Goal: Transaction & Acquisition: Purchase product/service

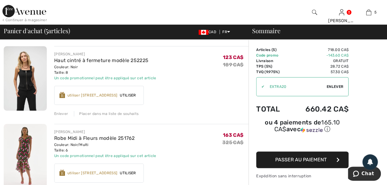
scroll to position [123, 0]
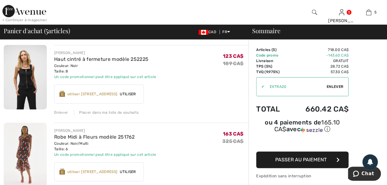
click at [60, 114] on div "Enlever" at bounding box center [61, 113] width 14 height 6
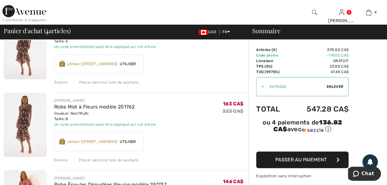
scroll to position [154, 0]
click at [58, 160] on div "Enlever" at bounding box center [61, 160] width 14 height 6
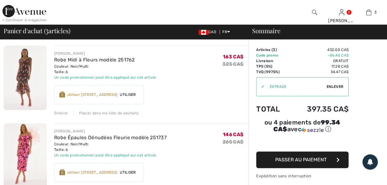
scroll to position [0, 0]
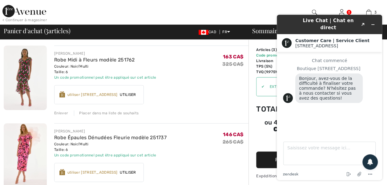
click at [18, 77] on img at bounding box center [25, 78] width 43 height 65
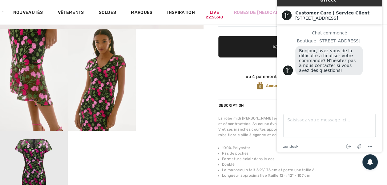
scroll to position [184, 0]
click at [166, 63] on video "Your browser does not support the video tag." at bounding box center [170, 46] width 68 height 34
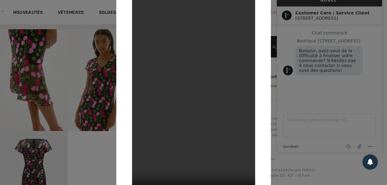
click at [94, 89] on div at bounding box center [193, 92] width 387 height 185
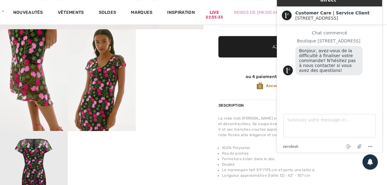
click at [101, 87] on img at bounding box center [102, 80] width 68 height 102
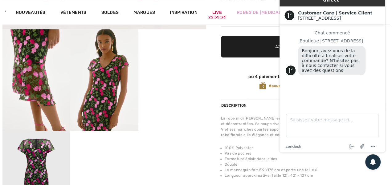
scroll to position [185, 0]
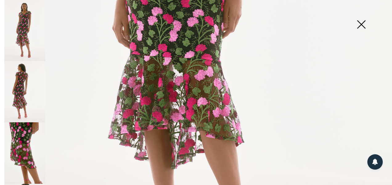
scroll to position [278, 0]
click at [360, 23] on img at bounding box center [361, 25] width 31 height 32
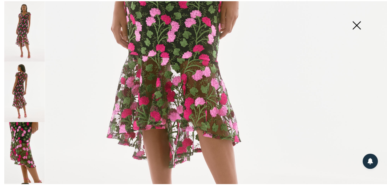
scroll to position [184, 0]
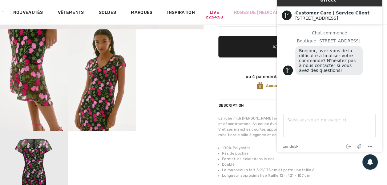
click at [376, 6] on div "Customer Care | Service Client 1ère Avenue 1ère Avenue" at bounding box center [329, 15] width 105 height 18
click at [347, 146] on icon "Mettre fin au chat" at bounding box center [348, 146] width 7 height 7
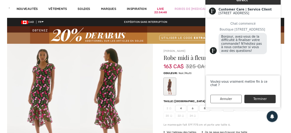
scroll to position [0, 0]
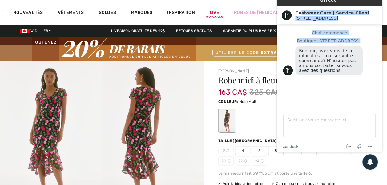
drag, startPoint x: 301, startPoint y: 7, endPoint x: 288, endPoint y: 43, distance: 38.2
click at [288, 43] on div "Live Chat | Chat en direct Created with Sketch. Customer Care | Service Client …" at bounding box center [329, 70] width 105 height 166
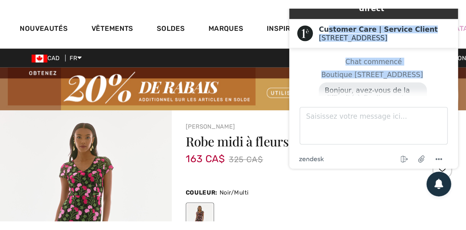
scroll to position [278, 0]
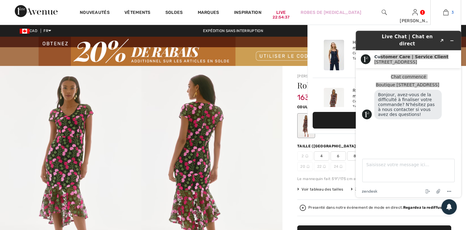
click at [387, 12] on img at bounding box center [445, 12] width 5 height 7
click at [387, 13] on img at bounding box center [445, 12] width 5 height 7
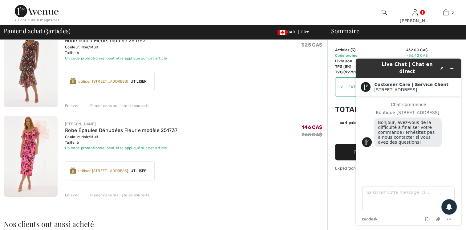
scroll to position [154, 0]
click at [73, 105] on div "Enlever" at bounding box center [72, 106] width 14 height 6
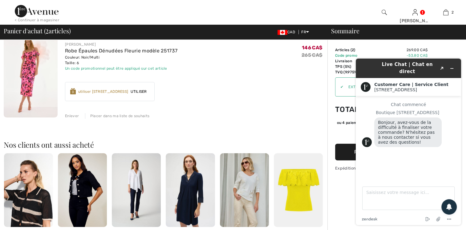
scroll to position [146, 0]
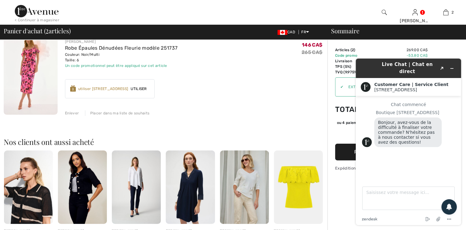
click at [24, 84] on img at bounding box center [31, 74] width 54 height 81
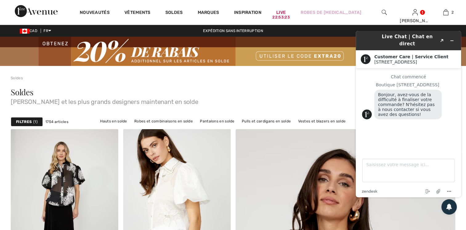
click at [19, 122] on strong "Filtres" at bounding box center [24, 122] width 16 height 6
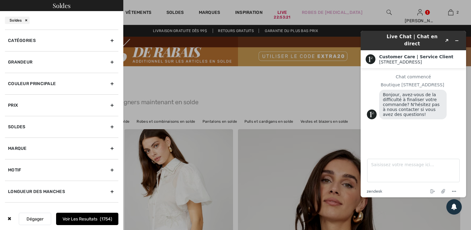
click at [31, 64] on div "Grandeur" at bounding box center [61, 62] width 113 height 22
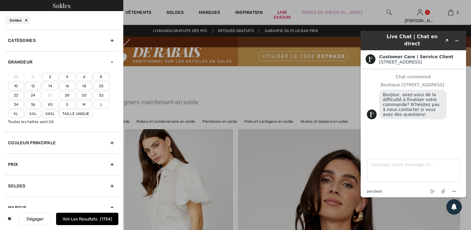
click at [85, 77] on label "6" at bounding box center [84, 77] width 16 height 8
click at [0, 0] on input"] "6" at bounding box center [0, 0] width 0 height 0
click at [32, 142] on div "Couleur Principale" at bounding box center [61, 143] width 113 height 22
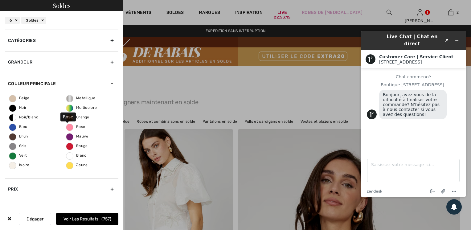
click at [79, 125] on span "Rose" at bounding box center [75, 126] width 19 height 4
click at [0, 0] on input "Rose" at bounding box center [0, 0] width 0 height 0
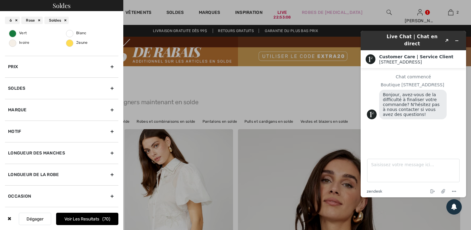
scroll to position [123, 0]
click at [26, 108] on div "Marque" at bounding box center [61, 110] width 113 height 22
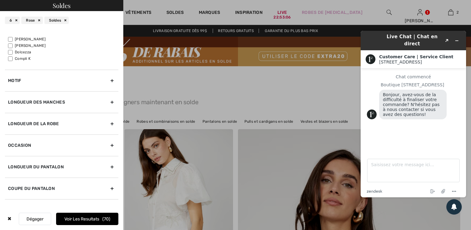
click at [31, 40] on label "[PERSON_NAME]" at bounding box center [63, 39] width 110 height 6
click at [13, 40] on input"] "[PERSON_NAME]" at bounding box center [10, 39] width 5 height 5
checkbox input"] "true"
click at [33, 100] on div "Longueur des manches" at bounding box center [61, 102] width 113 height 22
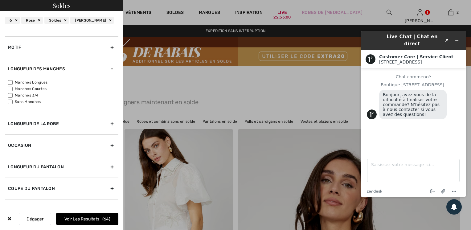
click at [21, 87] on label "Manches Courtes" at bounding box center [63, 89] width 110 height 6
click at [13, 87] on input"] "Manches Courtes" at bounding box center [10, 89] width 5 height 5
checkbox input"] "true"
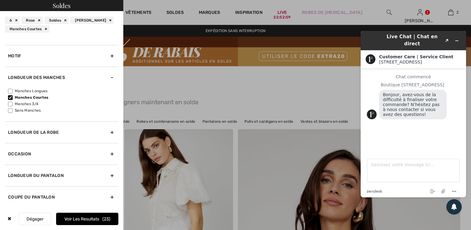
click at [14, 104] on label "Manches 3/4" at bounding box center [63, 104] width 110 height 6
click at [13, 104] on input"] "Manches 3/4" at bounding box center [10, 104] width 5 height 5
click at [21, 104] on label "Manches 3/4" at bounding box center [63, 104] width 110 height 6
click at [13, 104] on input"] "Manches 3/4" at bounding box center [10, 104] width 5 height 5
checkbox input"] "false"
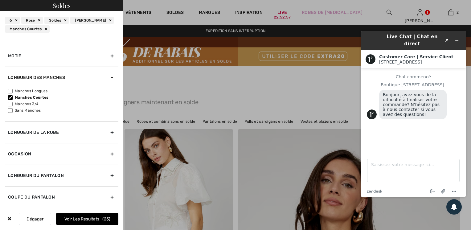
click at [18, 112] on label "Sans Manches" at bounding box center [63, 111] width 110 height 6
click at [13, 112] on input"] "Sans Manches" at bounding box center [10, 110] width 5 height 5
checkbox input"] "true"
click at [96, 218] on button "Voir les resultats 34" at bounding box center [87, 219] width 62 height 12
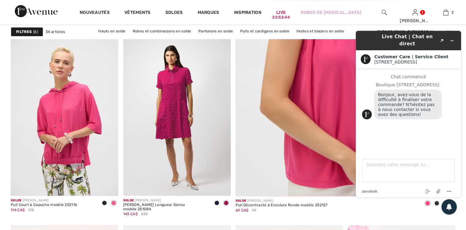
scroll to position [282, 0]
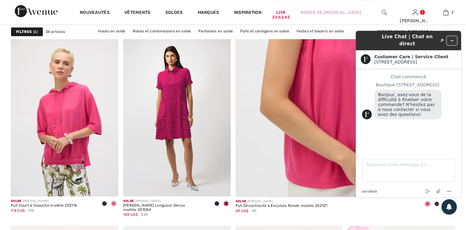
click at [451, 39] on icon "Réduire le widget" at bounding box center [452, 41] width 4 height 4
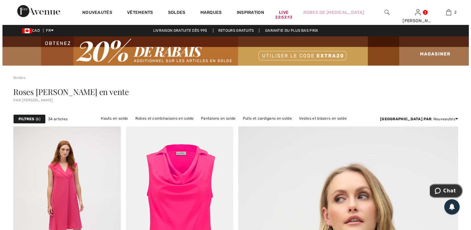
scroll to position [0, 0]
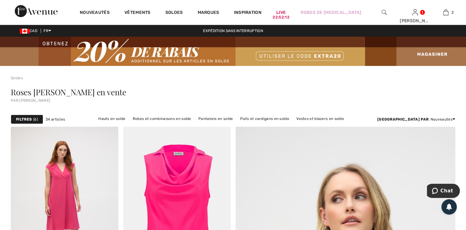
click at [22, 119] on strong "Filtres" at bounding box center [24, 119] width 16 height 6
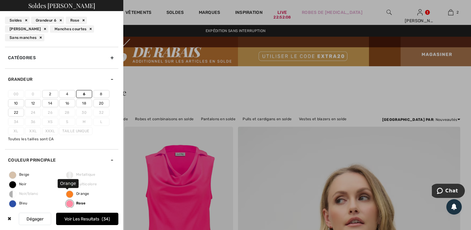
click at [68, 192] on span "Orange" at bounding box center [77, 193] width 23 height 4
click at [0, 0] on input "Orange" at bounding box center [0, 0] width 0 height 0
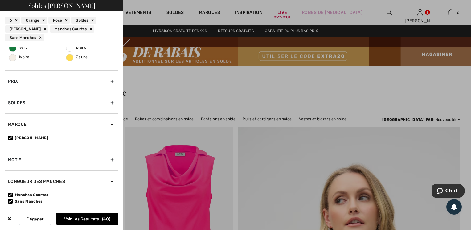
scroll to position [185, 0]
click at [90, 215] on button "Voir les resultats 40" at bounding box center [87, 219] width 62 height 12
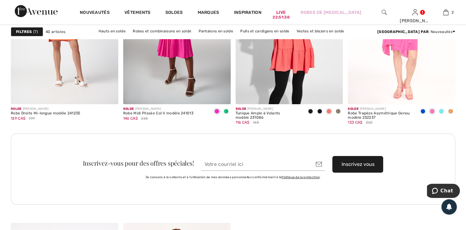
scroll to position [2249, 0]
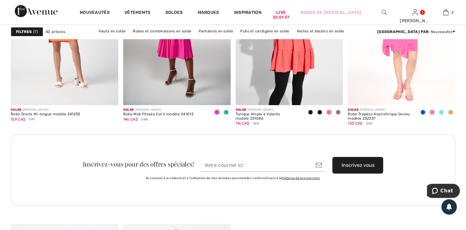
click at [22, 30] on strong "Filtres" at bounding box center [24, 32] width 16 height 6
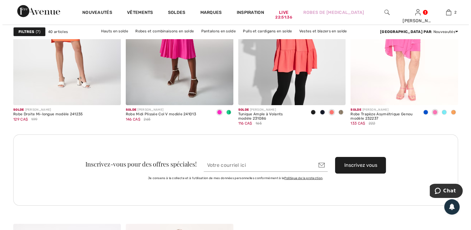
scroll to position [2268, 0]
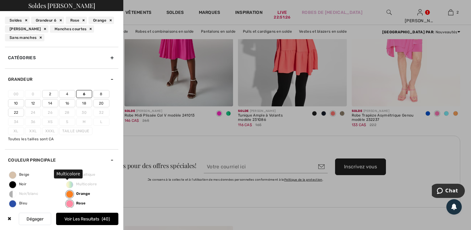
click at [83, 183] on span "Multicolore" at bounding box center [81, 184] width 31 height 4
click at [81, 172] on span "Metallique" at bounding box center [80, 174] width 29 height 4
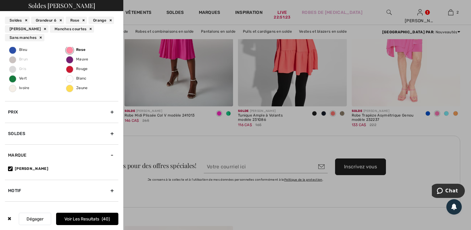
scroll to position [154, 0]
click at [112, 20] on div "Orange" at bounding box center [101, 20] width 26 height 7
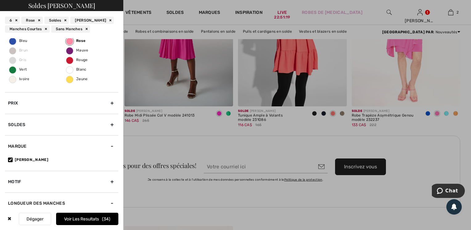
click at [39, 20] on div "Rose" at bounding box center [31, 20] width 21 height 7
click at [97, 218] on button "Voir les resultats 247" at bounding box center [87, 219] width 62 height 12
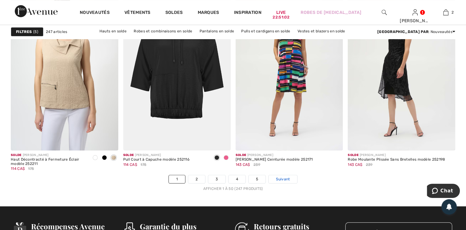
scroll to position [2865, 0]
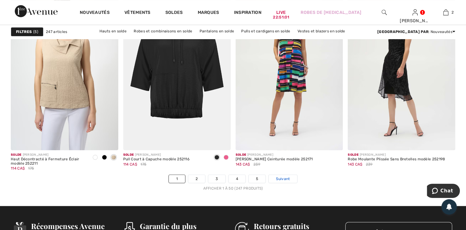
click at [282, 177] on span "Suivant" at bounding box center [283, 179] width 14 height 6
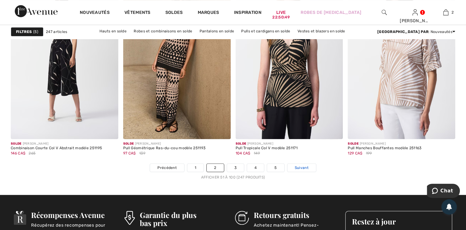
scroll to position [2876, 0]
click at [298, 167] on span "Suivant" at bounding box center [302, 168] width 14 height 6
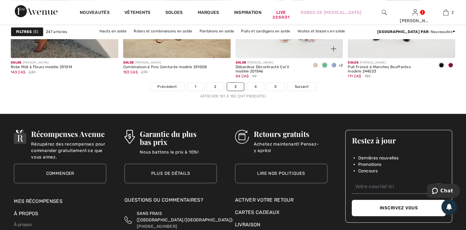
scroll to position [2958, 0]
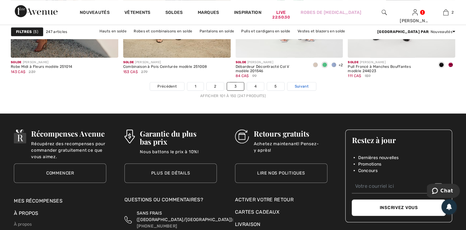
click at [306, 85] on span "Suivant" at bounding box center [302, 86] width 14 height 6
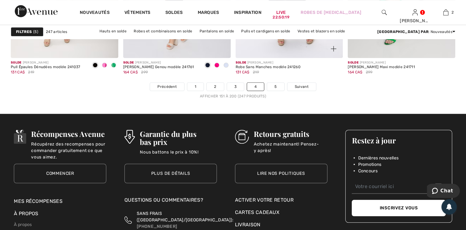
scroll to position [2958, 0]
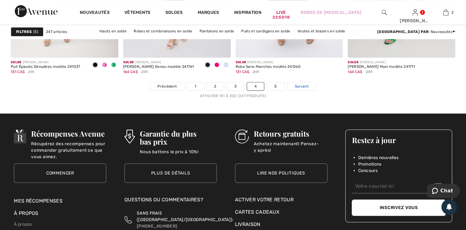
click at [304, 84] on span "Suivant" at bounding box center [302, 86] width 14 height 6
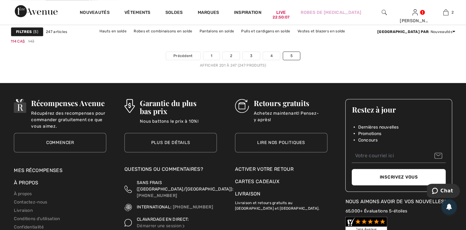
scroll to position [2988, 0]
click at [28, 30] on strong "Filtres" at bounding box center [24, 32] width 16 height 6
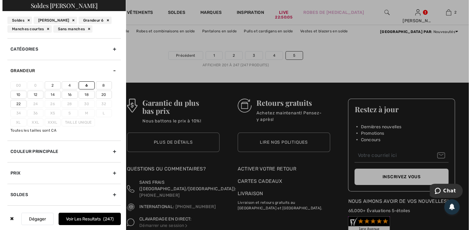
scroll to position [3013, 0]
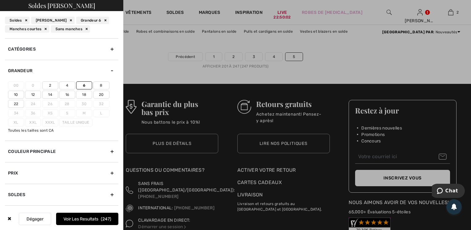
click at [36, 148] on div "Couleur Principale" at bounding box center [61, 151] width 113 height 22
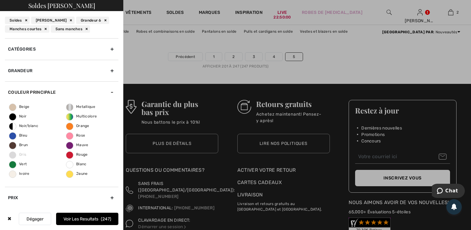
click at [107, 91] on div "Couleur Principale" at bounding box center [61, 92] width 113 height 22
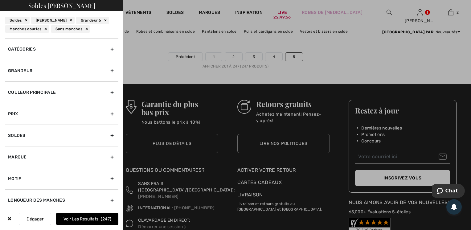
click at [86, 29] on div "Sans manches" at bounding box center [70, 28] width 39 height 7
click at [46, 28] on div "Manches Courtes" at bounding box center [27, 28] width 45 height 7
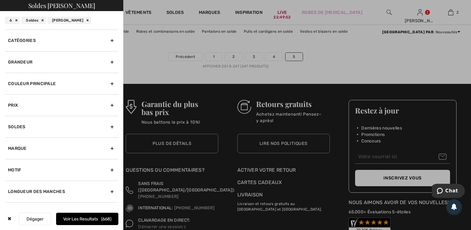
click at [94, 216] on button "Voir les resultats 668" at bounding box center [87, 219] width 62 height 12
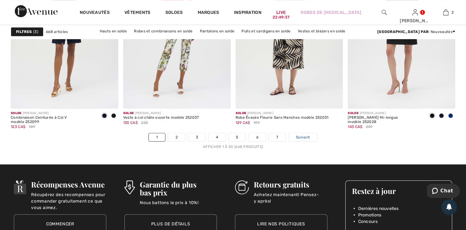
scroll to position [2906, 0]
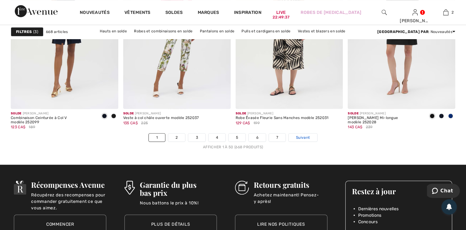
click at [302, 136] on span "Suivant" at bounding box center [303, 138] width 14 height 6
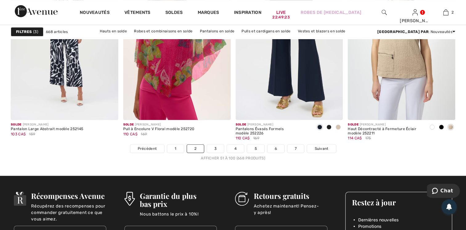
scroll to position [2896, 0]
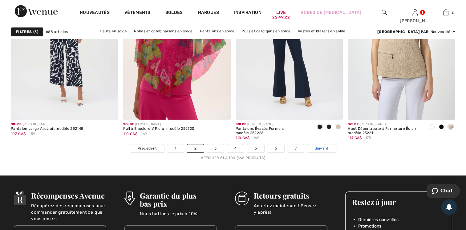
click at [315, 146] on span "Suivant" at bounding box center [322, 148] width 14 height 6
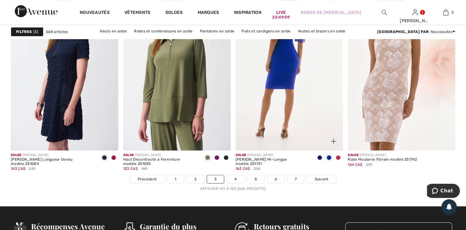
scroll to position [2865, 0]
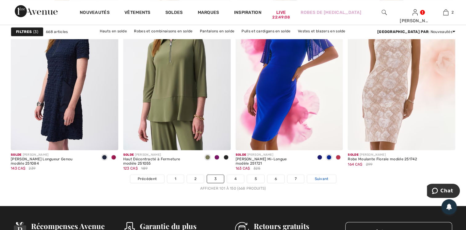
click at [322, 177] on span "Suivant" at bounding box center [322, 179] width 14 height 6
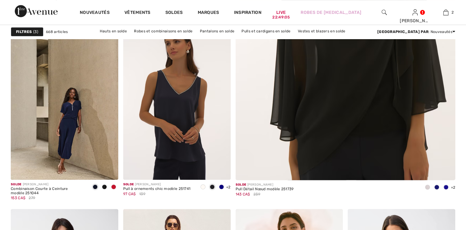
scroll to position [304, 0]
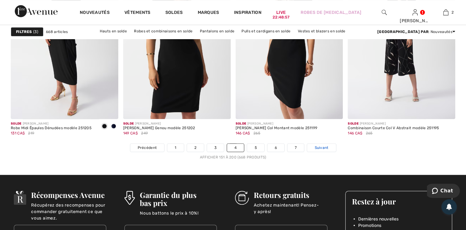
click at [324, 144] on link "Suivant" at bounding box center [321, 148] width 29 height 8
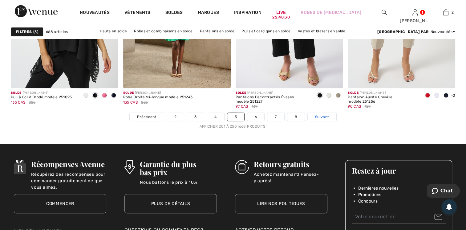
scroll to position [2927, 0]
click at [318, 117] on span "Suivant" at bounding box center [322, 117] width 14 height 6
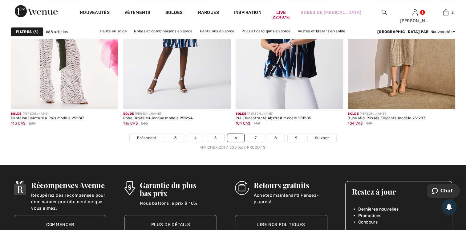
scroll to position [2906, 0]
click at [316, 136] on span "Suivant" at bounding box center [322, 138] width 14 height 6
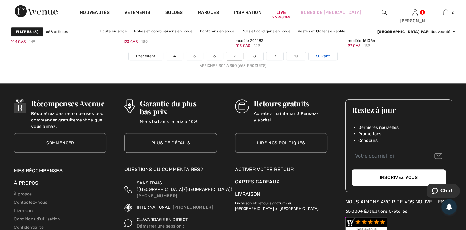
scroll to position [2988, 0]
click at [324, 56] on span "Suivant" at bounding box center [323, 56] width 14 height 6
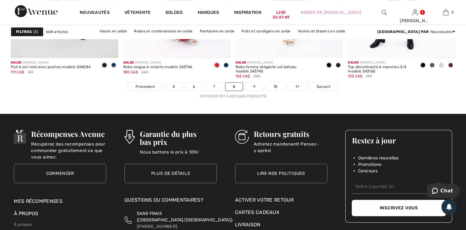
scroll to position [2958, 0]
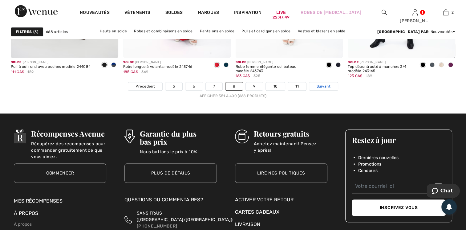
click at [321, 88] on link "Suivant" at bounding box center [323, 86] width 29 height 8
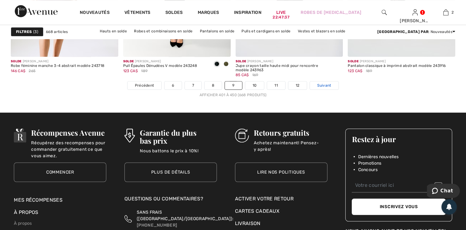
scroll to position [2958, 0]
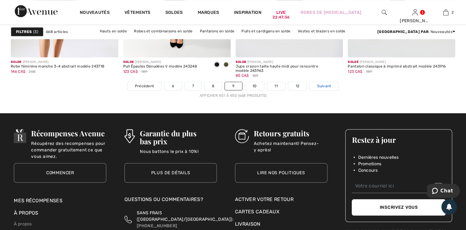
click at [321, 85] on span "Suivant" at bounding box center [324, 86] width 14 height 6
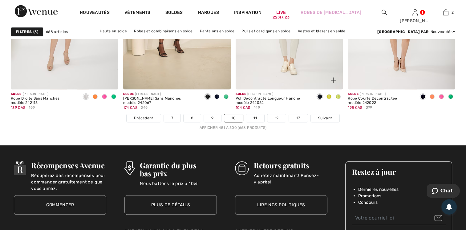
scroll to position [2926, 0]
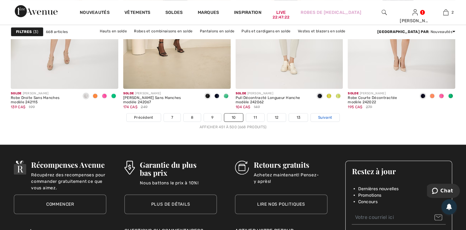
click at [323, 117] on span "Suivant" at bounding box center [325, 118] width 14 height 6
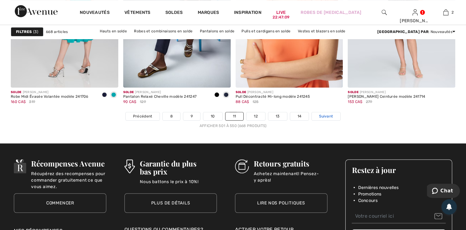
scroll to position [2927, 0]
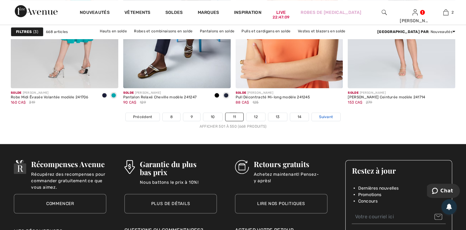
click at [323, 116] on span "Suivant" at bounding box center [326, 117] width 14 height 6
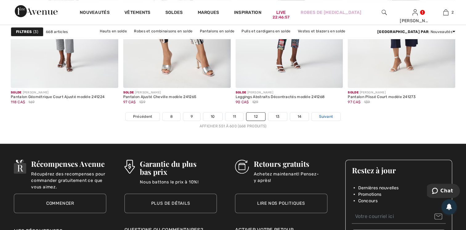
click at [327, 116] on span "Suivant" at bounding box center [326, 117] width 14 height 6
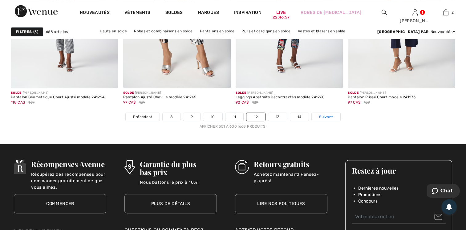
scroll to position [2927, 0]
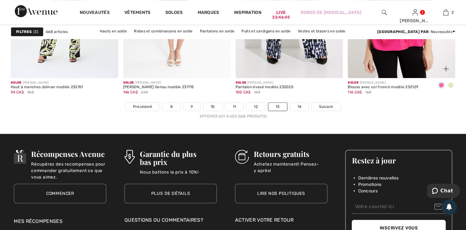
scroll to position [2937, 0]
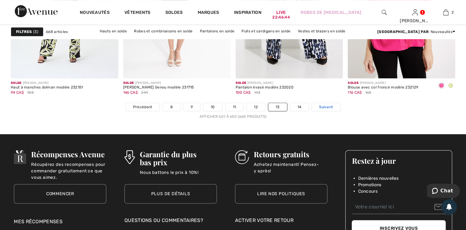
click at [330, 107] on span "Suivant" at bounding box center [326, 107] width 14 height 6
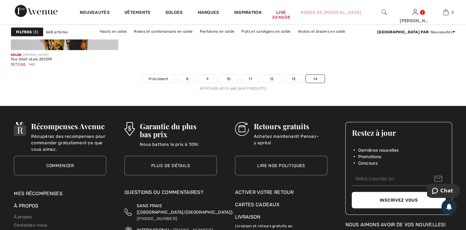
scroll to position [1263, 0]
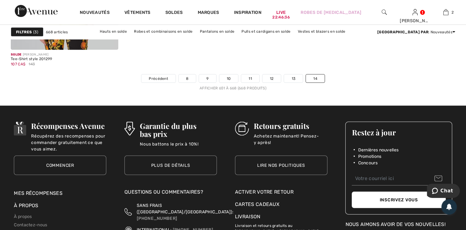
click at [31, 29] on div "Filtres 3" at bounding box center [27, 31] width 33 height 9
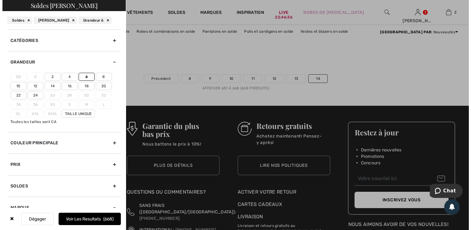
scroll to position [1273, 0]
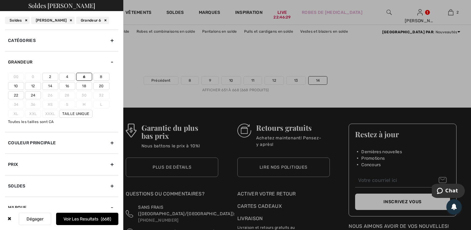
click at [68, 19] on div "[PERSON_NAME]" at bounding box center [52, 20] width 43 height 7
checkbox input"] "false"
click at [85, 220] on button "Voir les resultats 757" at bounding box center [87, 219] width 62 height 12
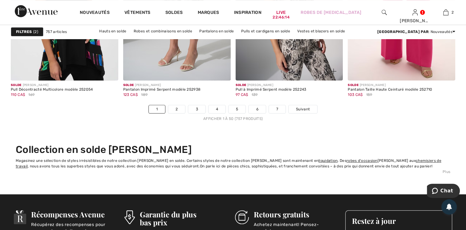
scroll to position [2937, 0]
click at [299, 108] on span "Suivant" at bounding box center [303, 110] width 14 height 6
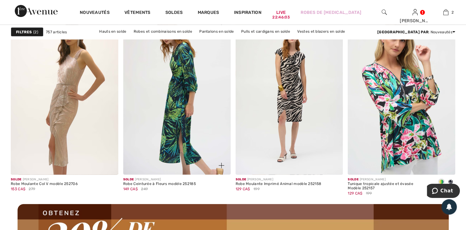
scroll to position [1324, 0]
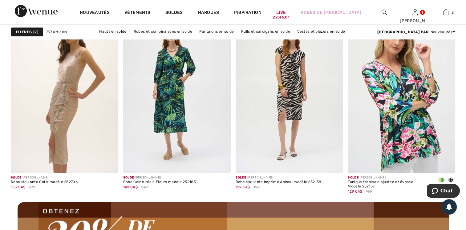
click at [31, 31] on strong "Filtres" at bounding box center [24, 32] width 16 height 6
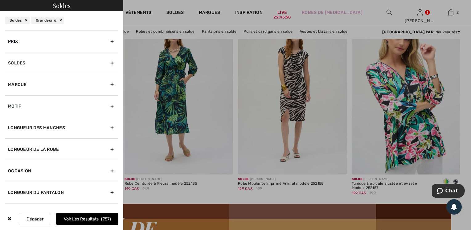
scroll to position [123, 0]
click at [49, 146] on div "Longueur de la robe" at bounding box center [61, 149] width 113 height 22
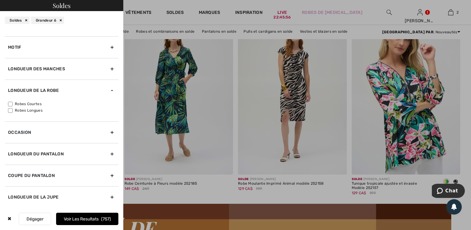
scroll to position [65, 0]
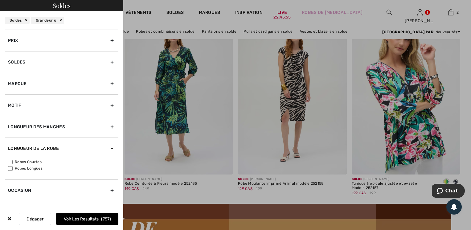
click at [25, 161] on label "Robes Courtes" at bounding box center [63, 162] width 110 height 6
click at [13, 161] on input"] "Robes Courtes" at bounding box center [10, 162] width 5 height 5
checkbox input"] "true"
click at [21, 169] on label "Robes Longues" at bounding box center [63, 168] width 110 height 6
click at [13, 169] on input"] "Robes Longues" at bounding box center [10, 168] width 5 height 5
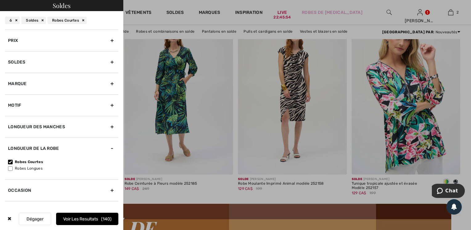
checkbox input"] "true"
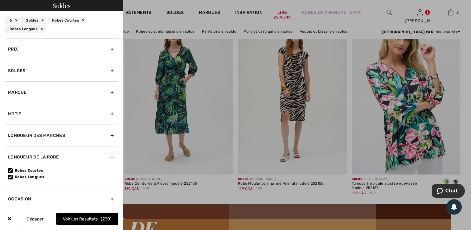
click at [76, 221] on button "Voir les resultats 230" at bounding box center [87, 219] width 62 height 12
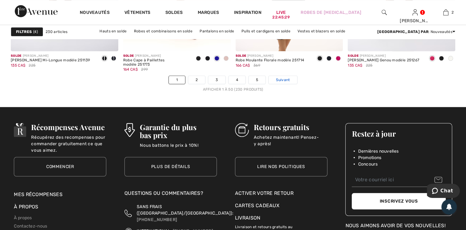
scroll to position [2958, 0]
click at [289, 78] on span "Suivant" at bounding box center [283, 80] width 14 height 6
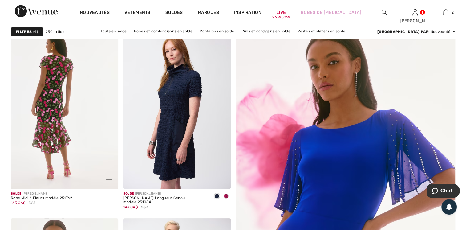
scroll to position [92, 0]
click at [62, 106] on img at bounding box center [65, 108] width 108 height 161
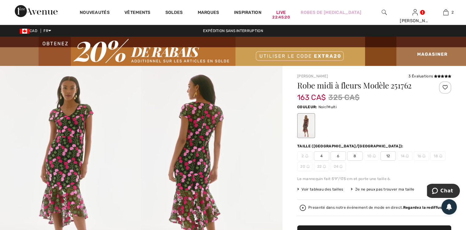
click at [340, 155] on span "6" at bounding box center [338, 155] width 15 height 9
click at [85, 143] on img at bounding box center [70, 172] width 141 height 212
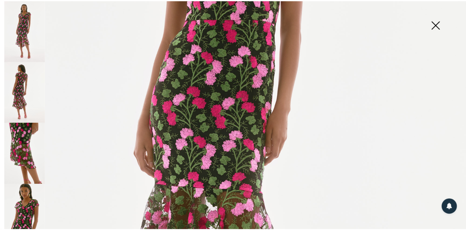
scroll to position [214, 0]
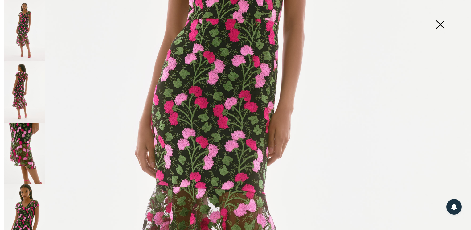
click at [440, 24] on img at bounding box center [440, 25] width 31 height 32
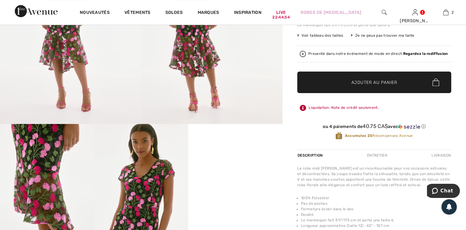
scroll to position [154, 0]
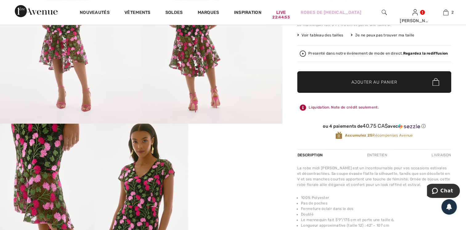
click at [383, 77] on span "✔ Ajouté au panier Ajouter au panier" at bounding box center [374, 82] width 154 height 22
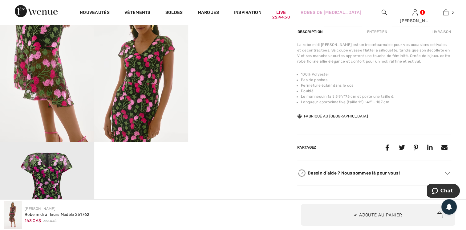
scroll to position [277, 0]
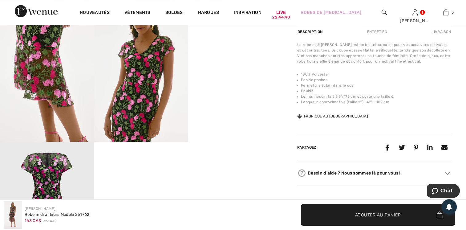
click at [136, 87] on img at bounding box center [141, 70] width 94 height 141
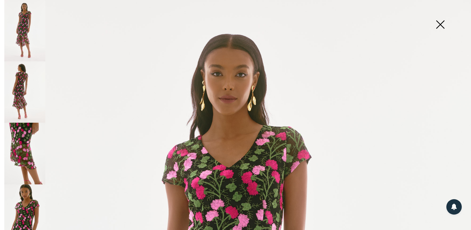
scroll to position [0, 0]
click at [441, 21] on img at bounding box center [440, 25] width 31 height 32
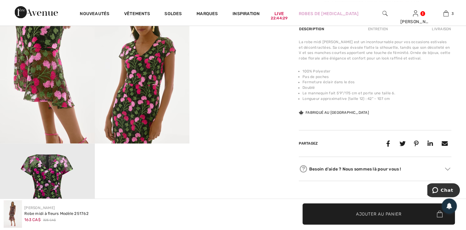
scroll to position [277, 0]
